Goal: Information Seeking & Learning: Learn about a topic

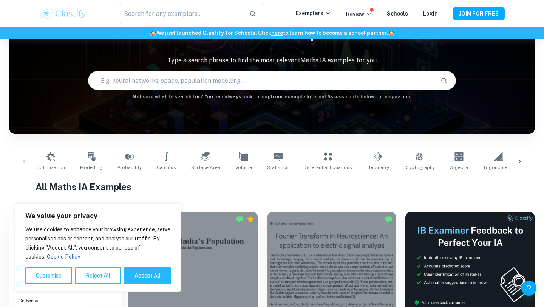
scroll to position [70, 0]
click at [139, 272] on button "Accept All" at bounding box center [147, 275] width 47 height 17
checkbox input "true"
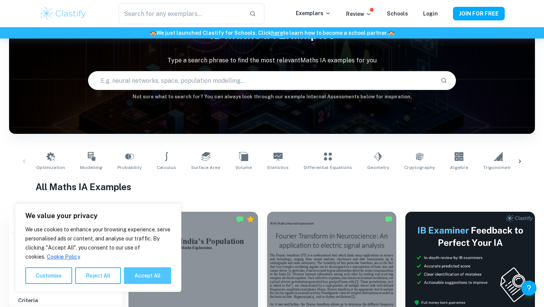
checkbox input "true"
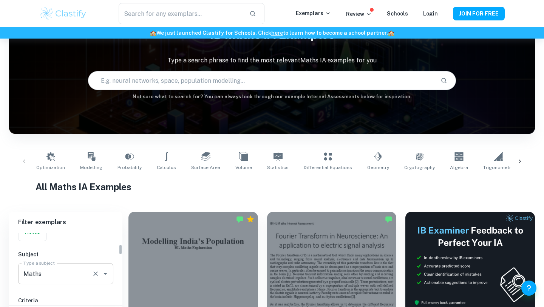
scroll to position [171, 0]
click at [31, 246] on input "7" at bounding box center [29, 249] width 15 height 15
checkbox input "true"
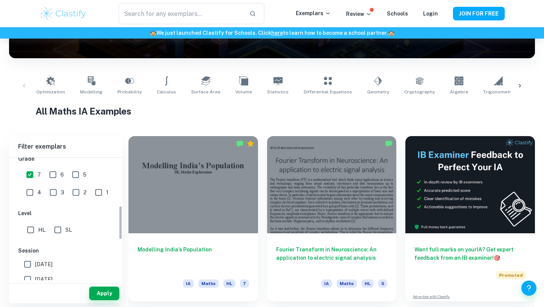
click at [98, 301] on div "Apply" at bounding box center [65, 293] width 113 height 20
click at [102, 291] on button "Apply" at bounding box center [104, 293] width 30 height 14
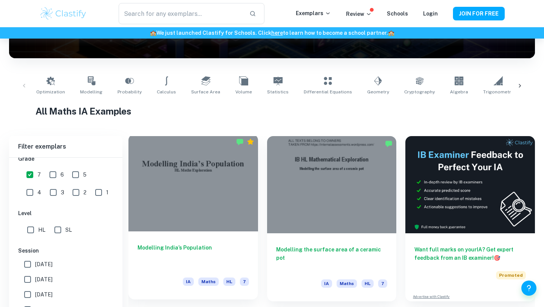
scroll to position [287, 0]
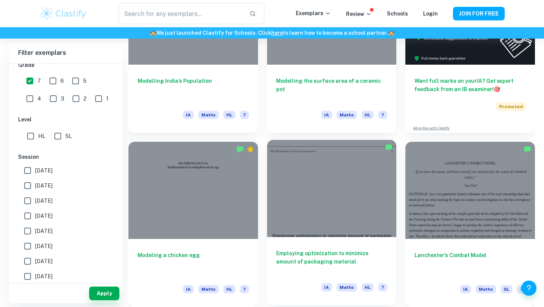
click at [275, 202] on div at bounding box center [332, 188] width 130 height 97
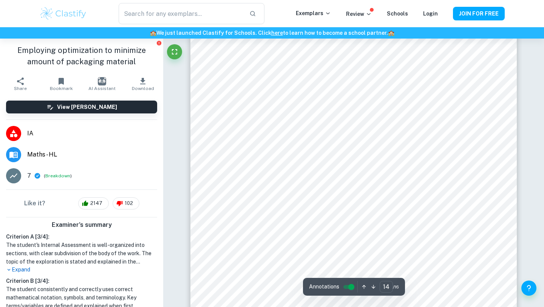
scroll to position [6294, 0]
type input "16"
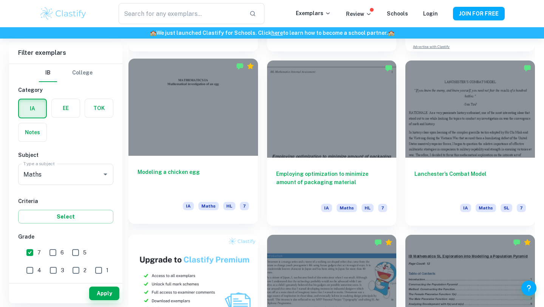
scroll to position [441, 0]
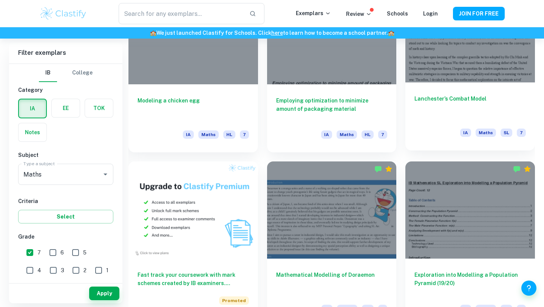
click at [444, 91] on div "Lanchester’s Combat Model IA Maths SL 7" at bounding box center [470, 116] width 130 height 68
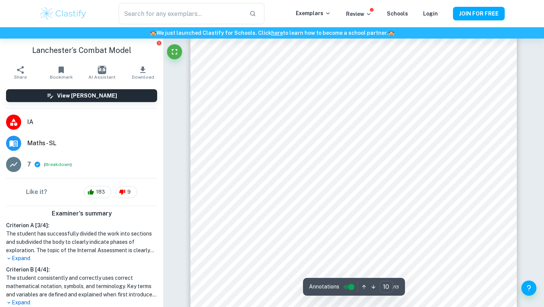
scroll to position [4389, 0]
type input "1"
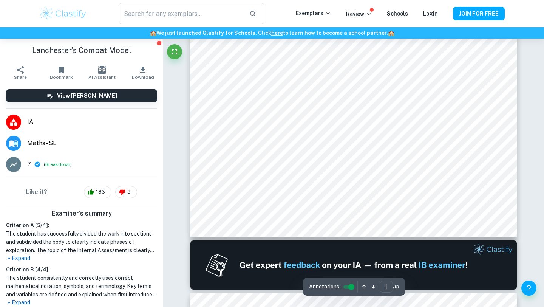
scroll to position [0, 0]
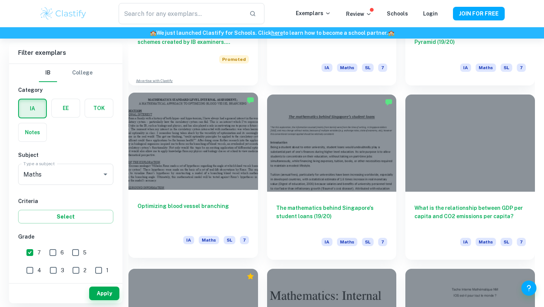
scroll to position [697, 0]
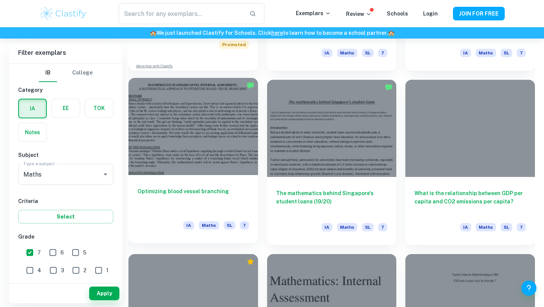
click at [236, 159] on div at bounding box center [193, 126] width 130 height 97
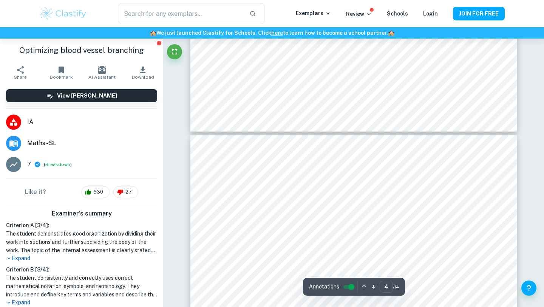
scroll to position [1416, 0]
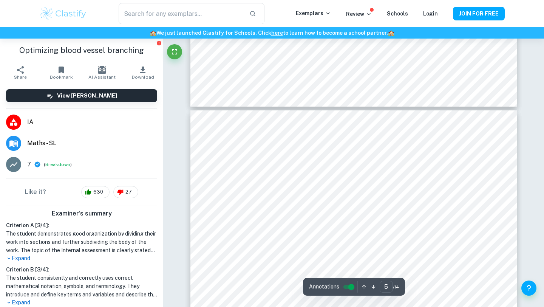
type input "6"
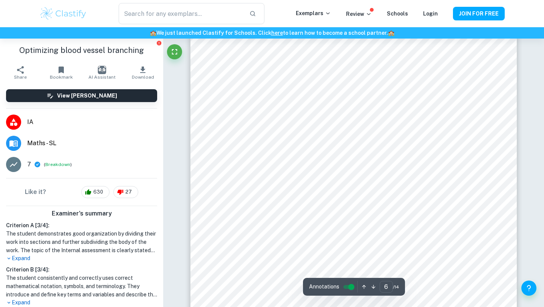
scroll to position [2556, 0]
